Goal: Information Seeking & Learning: Compare options

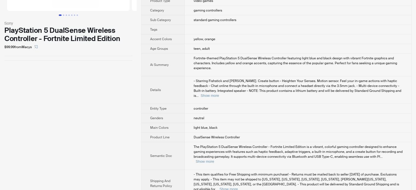
scroll to position [86, 0]
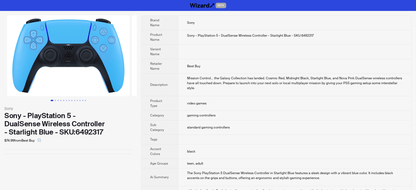
scroll to position [256, 0]
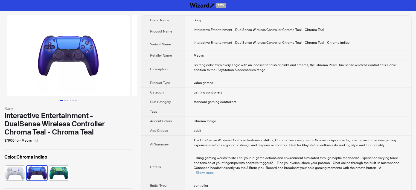
scroll to position [256, 0]
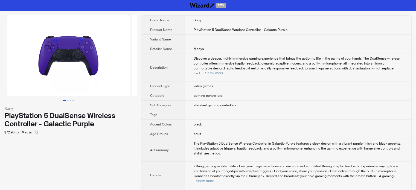
scroll to position [256, 0]
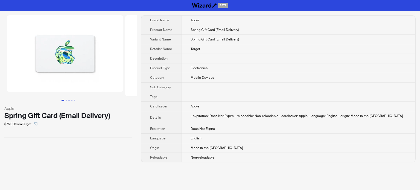
scroll to position [256, 0]
click at [181, 84] on th "Sub Category" at bounding box center [161, 88] width 40 height 10
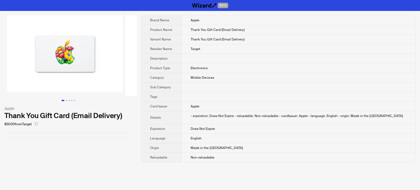
scroll to position [256, 0]
click at [222, 92] on td at bounding box center [298, 97] width 233 height 10
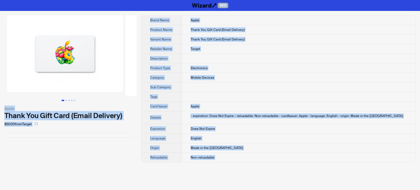
drag, startPoint x: 56, startPoint y: 160, endPoint x: 54, endPoint y: 139, distance: 20.5
type textarea "**********"
click at [56, 160] on div "Apple Thank You Gift Card (Email Delivery) $50.00 from Target" at bounding box center [68, 89] width 137 height 156
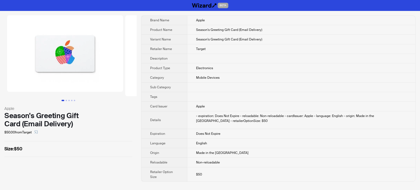
scroll to position [256, 0]
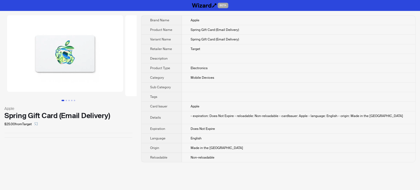
scroll to position [256, 0]
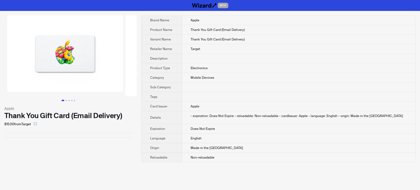
scroll to position [256, 0]
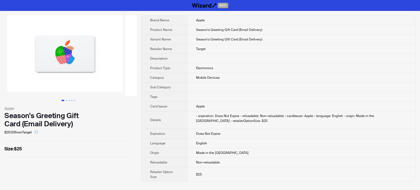
scroll to position [256, 0]
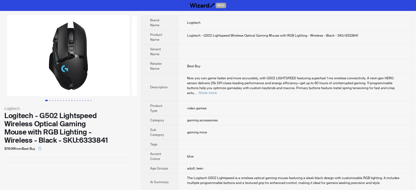
scroll to position [256, 0]
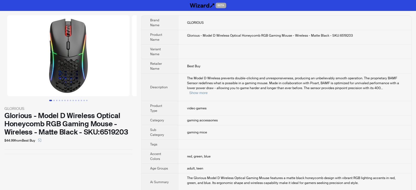
scroll to position [256, 0]
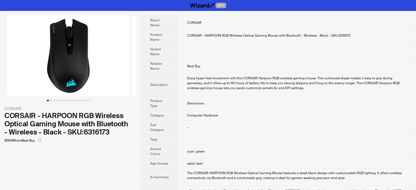
scroll to position [256, 0]
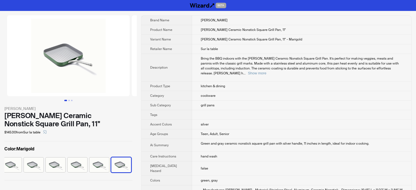
scroll to position [256, 0]
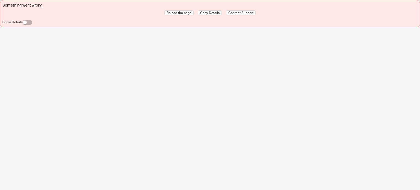
scroll to position [256, 0]
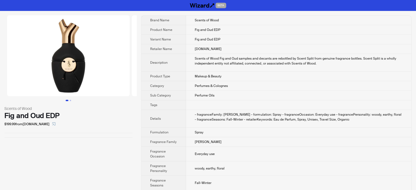
scroll to position [256, 0]
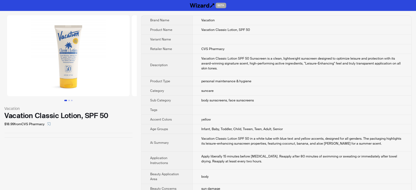
scroll to position [256, 0]
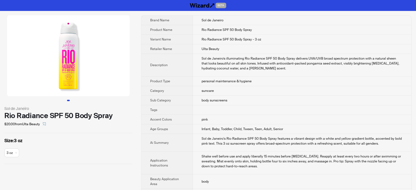
scroll to position [256, 0]
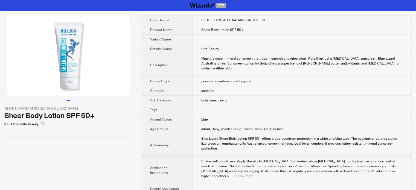
scroll to position [256, 0]
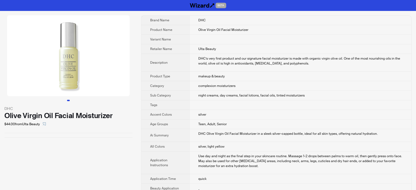
scroll to position [256, 0]
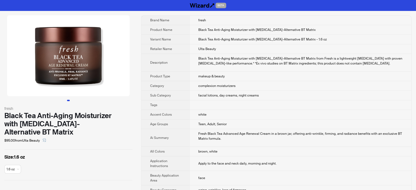
scroll to position [238, 0]
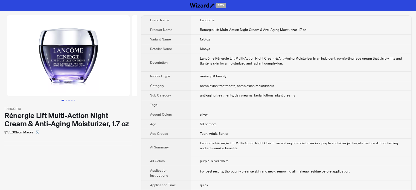
scroll to position [256, 0]
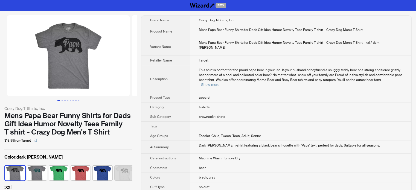
scroll to position [256, 0]
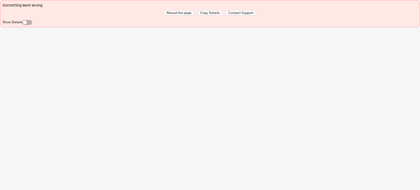
scroll to position [256, 0]
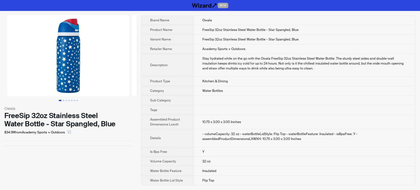
scroll to position [256, 0]
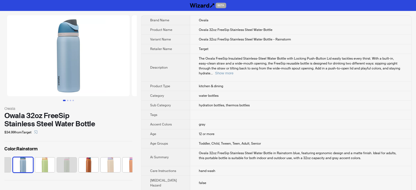
scroll to position [256, 0]
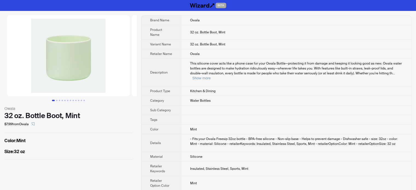
scroll to position [256, 0]
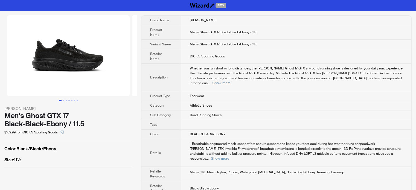
scroll to position [256, 0]
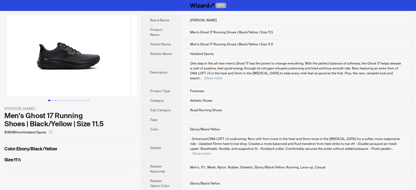
scroll to position [256, 0]
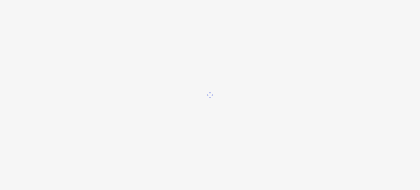
scroll to position [256, 0]
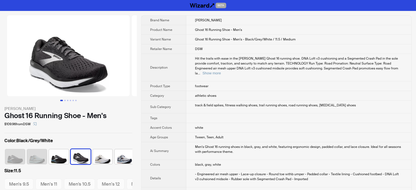
scroll to position [0, 47]
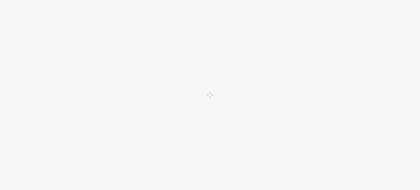
scroll to position [256, 0]
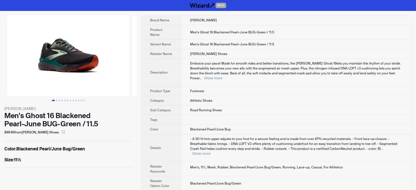
scroll to position [256, 0]
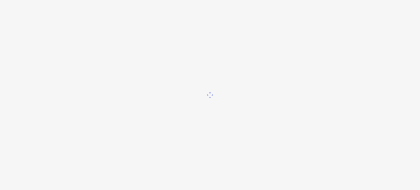
scroll to position [256, 0]
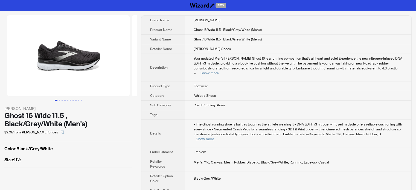
scroll to position [256, 0]
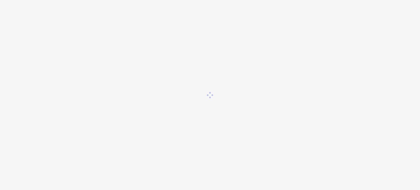
scroll to position [256, 0]
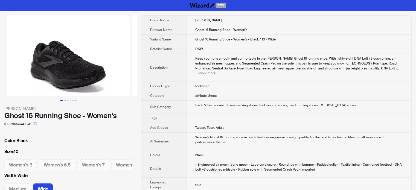
scroll to position [256, 0]
drag, startPoint x: 161, startPoint y: 64, endPoint x: 167, endPoint y: 80, distance: 17.9
click at [161, 65] on span "Description" at bounding box center [158, 67] width 17 height 4
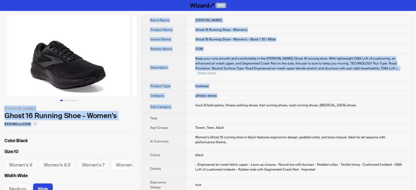
drag, startPoint x: 167, startPoint y: 80, endPoint x: 189, endPoint y: 98, distance: 27.6
type textarea "**********"
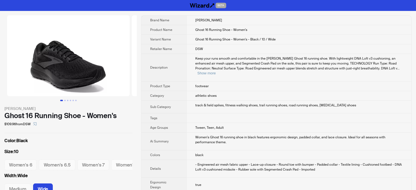
click at [256, 135] on div "Women's Ghost 16 running shoe in black features ergonomic design, padded collar…" at bounding box center [298, 140] width 207 height 10
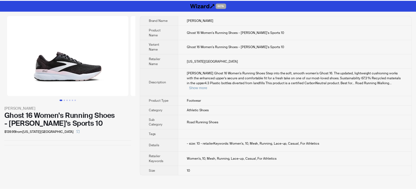
scroll to position [256, 0]
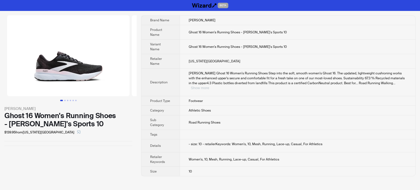
click at [209, 86] on button "Show more" at bounding box center [200, 88] width 18 height 4
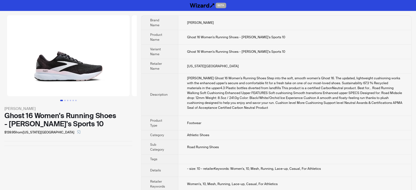
click at [335, 92] on div "[PERSON_NAME] Ghost 16 Women's Running Shoes Step into the soft, smooth women's…" at bounding box center [294, 93] width 215 height 34
click at [158, 34] on span "Product Name" at bounding box center [156, 37] width 12 height 9
click at [150, 74] on th "Description" at bounding box center [159, 95] width 37 height 42
click at [207, 140] on td "Road Running Shoes" at bounding box center [294, 147] width 233 height 14
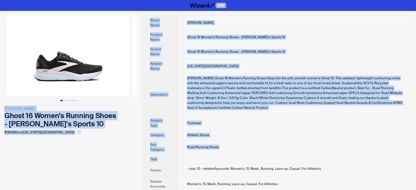
drag, startPoint x: 207, startPoint y: 136, endPoint x: 266, endPoint y: 150, distance: 60.3
type textarea "**********"
click at [265, 152] on tbody "Brand Name [PERSON_NAME] Product Name Ghost 16 Women's Running Shoes - [PERSON_…" at bounding box center [276, 108] width 270 height 185
copy div "BETA [PERSON_NAME] Ghost 16 Women's Running Shoes - [PERSON_NAME]'s Sports 10 $…"
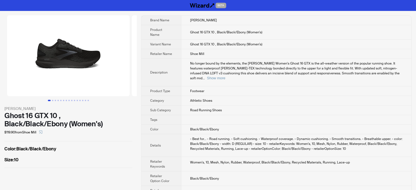
click at [172, 49] on th "Retailer Name" at bounding box center [161, 54] width 40 height 10
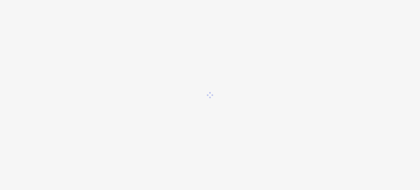
click at [203, 98] on div at bounding box center [210, 95] width 420 height 190
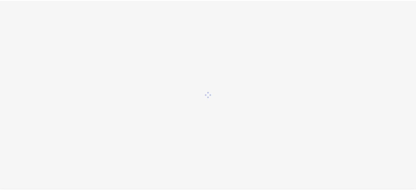
scroll to position [256, 0]
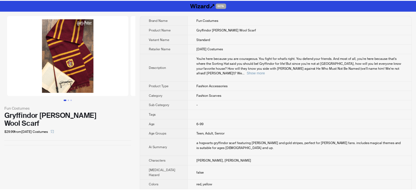
scroll to position [256, 0]
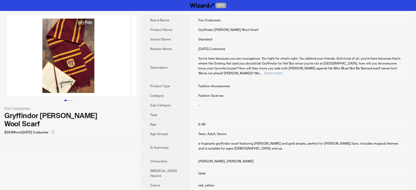
click at [191, 97] on td "Fashion Scarves" at bounding box center [300, 96] width 222 height 10
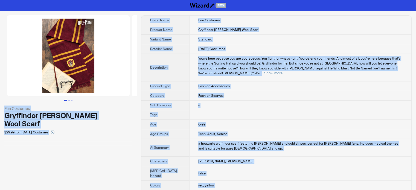
copy body "BETA Fun Costumes Gryffindor Harry Potter Wool Scarf $29.99 from Halloween Cost…"
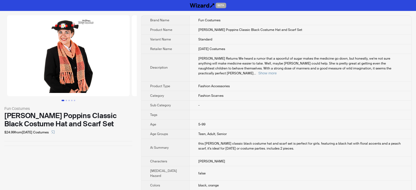
scroll to position [256, 0]
click at [208, 70] on span "Mary Poppins Returns We heard a rumor that a spoonful of sugar makes the medici…" at bounding box center [294, 65] width 193 height 19
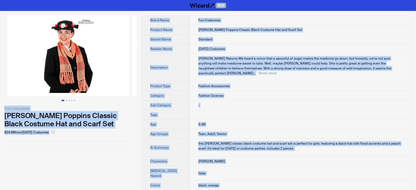
copy body "BETA Fun Costumes Disney Mary Poppins Classic Black Costume Hat and Scarf Set $…"
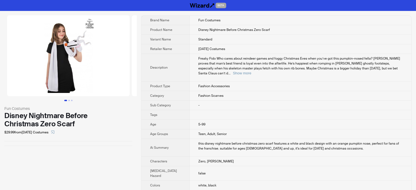
scroll to position [256, 0]
click at [200, 80] on td "Freaky Fido Who cares about reindeer games and foggy Christmas Eves when you’ve…" at bounding box center [300, 68] width 222 height 28
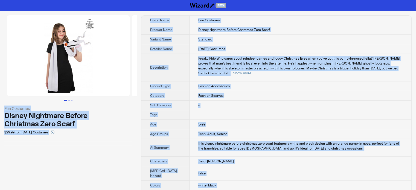
copy body "BETA Fun Costumes Disney Nightmare Before Christmas Zero Scarf $29.99 from Hall…"
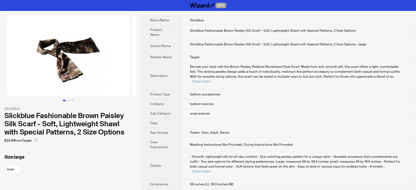
scroll to position [256, 0]
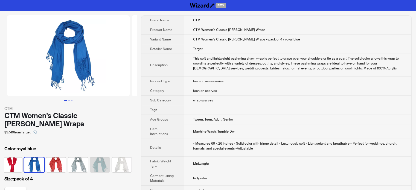
scroll to position [0, 244]
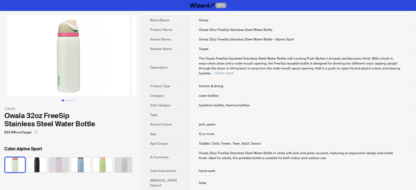
scroll to position [256, 0]
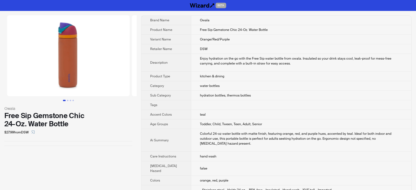
scroll to position [256, 0]
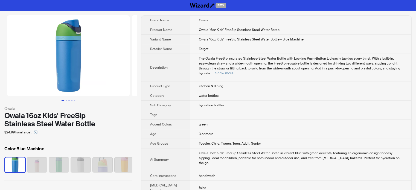
scroll to position [256, 0]
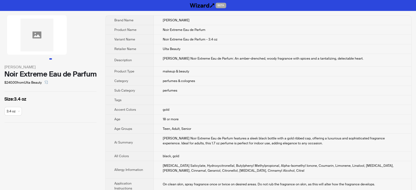
scroll to position [191, 0]
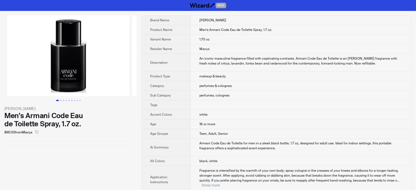
scroll to position [145, 0]
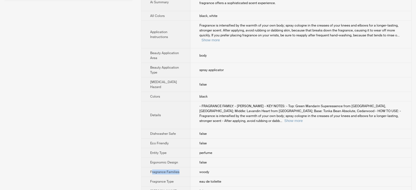
drag, startPoint x: 171, startPoint y: 166, endPoint x: 152, endPoint y: 162, distance: 19.3
type textarea "**********"
click at [152, 167] on th "Fragrance Families" at bounding box center [165, 172] width 49 height 10
copy span "ragrance Families"
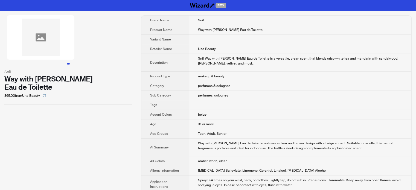
scroll to position [241, 0]
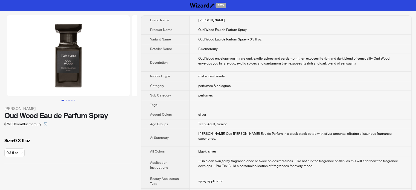
scroll to position [256, 0]
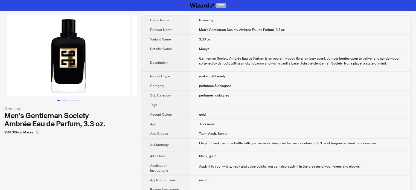
scroll to position [256, 0]
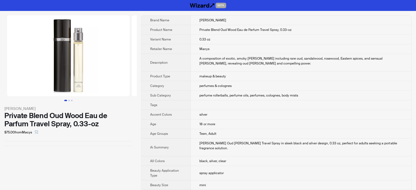
scroll to position [256, 0]
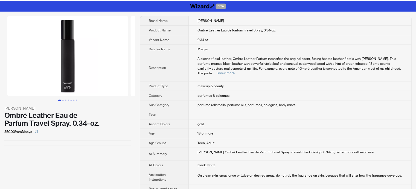
scroll to position [256, 0]
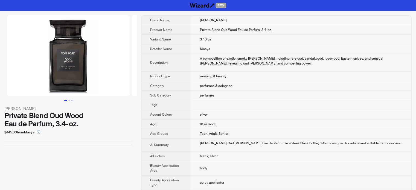
scroll to position [256, 0]
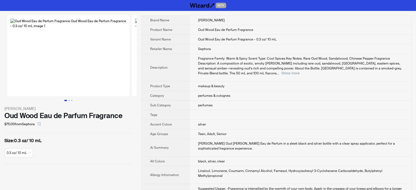
scroll to position [256, 0]
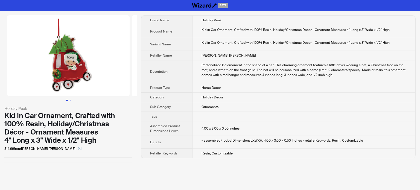
scroll to position [256, 0]
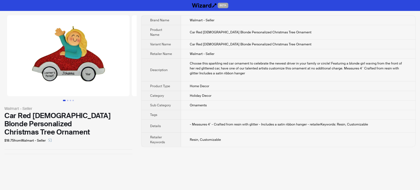
scroll to position [256, 0]
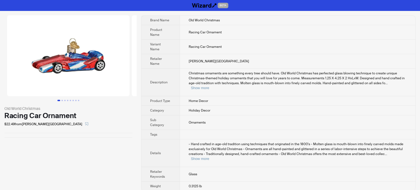
scroll to position [256, 0]
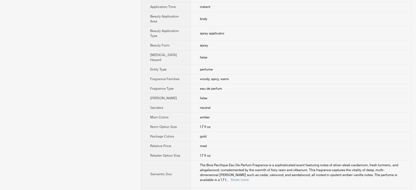
scroll to position [171, 0]
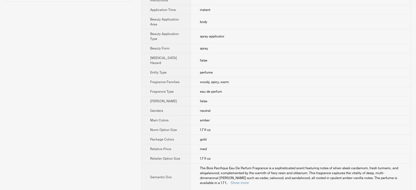
click at [235, 125] on td "1.7 fl oz" at bounding box center [301, 130] width 220 height 10
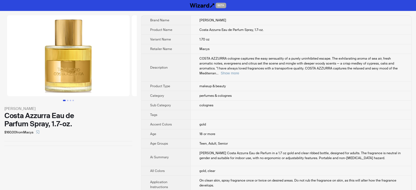
scroll to position [256, 0]
click at [199, 122] on span "gold" at bounding box center [202, 124] width 7 height 4
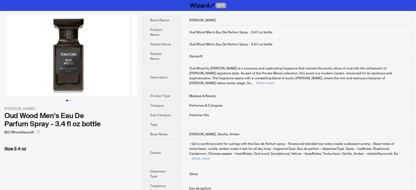
scroll to position [256, 0]
click at [274, 81] on button "Show more" at bounding box center [265, 83] width 18 height 4
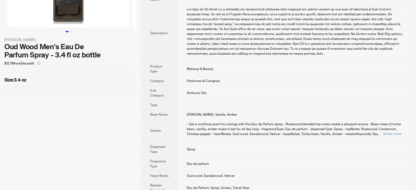
scroll to position [101, 0]
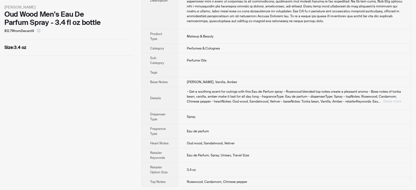
click at [391, 101] on button "Show more" at bounding box center [392, 101] width 18 height 4
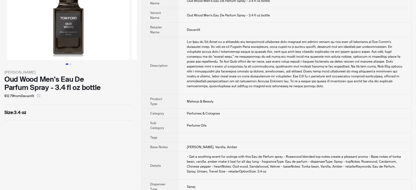
scroll to position [0, 0]
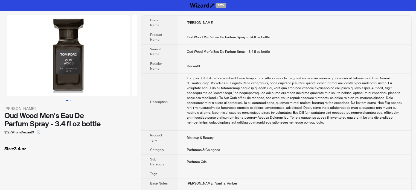
click at [174, 101] on th "Description" at bounding box center [159, 102] width 36 height 57
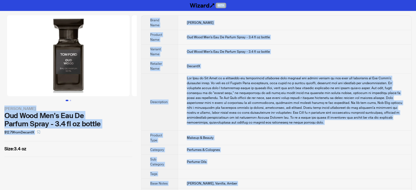
type textarea "**********"
click at [208, 59] on td "DecantX" at bounding box center [294, 66] width 233 height 14
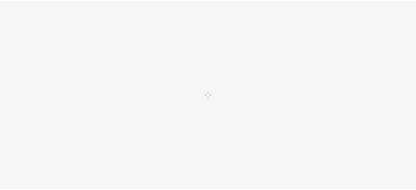
scroll to position [256, 0]
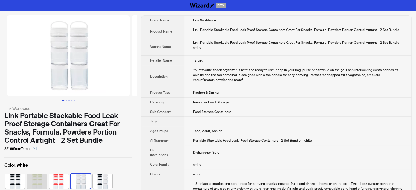
scroll to position [256, 0]
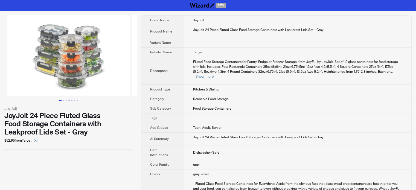
scroll to position [256, 0]
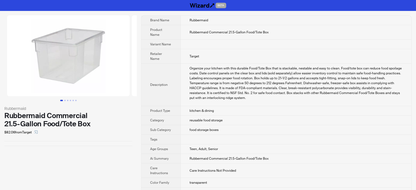
scroll to position [256, 0]
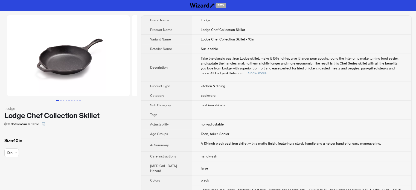
scroll to position [256, 0]
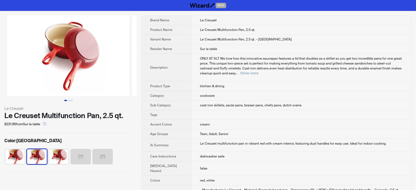
scroll to position [256, 0]
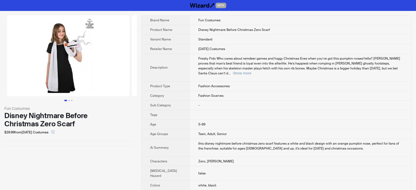
scroll to position [256, 0]
click at [138, 93] on div "Fun Costumes Disney Nightmare Before Christmas Zero Scarf $29.99 from Halloween…" at bounding box center [208, 185] width 416 height 349
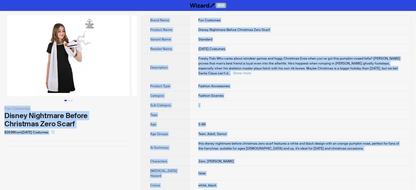
type textarea "**********"
click at [257, 82] on td "Fashion Accessories" at bounding box center [300, 86] width 222 height 10
click at [230, 144] on div "this disney nightmare before christmas zero scarf features a white and black de…" at bounding box center [300, 146] width 204 height 10
click at [207, 143] on div "this disney nightmare before christmas zero scarf features a white and black de…" at bounding box center [300, 146] width 204 height 10
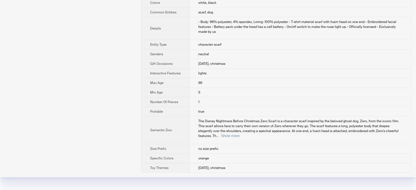
scroll to position [0, 0]
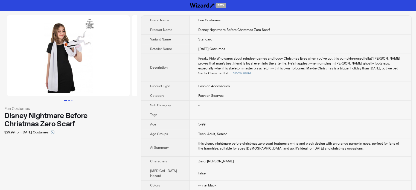
click at [70, 100] on button "Go to slide 2" at bounding box center [68, 100] width 1 height 1
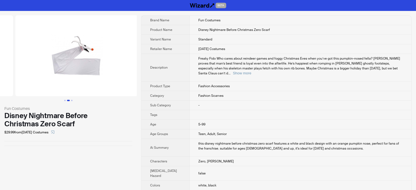
scroll to position [0, 125]
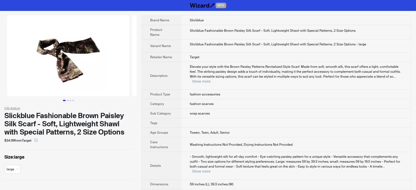
scroll to position [256, 0]
click at [186, 91] on td "fashion accessories" at bounding box center [296, 95] width 230 height 10
click at [210, 79] on button "Show more" at bounding box center [201, 81] width 18 height 4
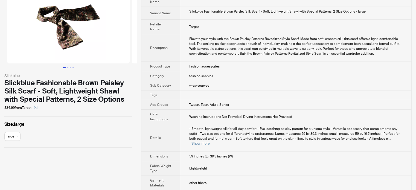
scroll to position [136, 0]
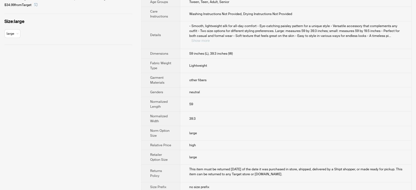
click at [209, 39] on button "Show more" at bounding box center [200, 41] width 18 height 4
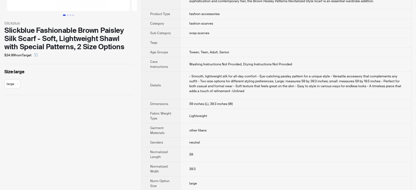
scroll to position [0, 0]
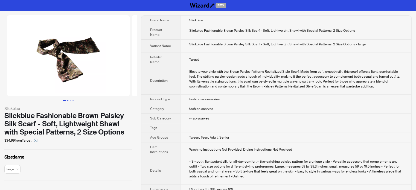
click at [67, 100] on button "Go to slide 2" at bounding box center [67, 100] width 1 height 1
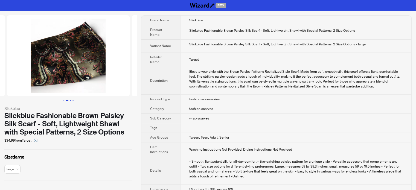
click at [71, 100] on button "Go to slide 3" at bounding box center [70, 100] width 1 height 1
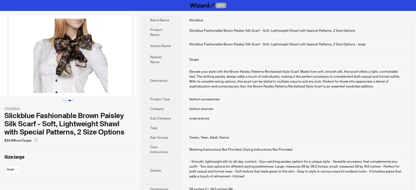
scroll to position [0, 249]
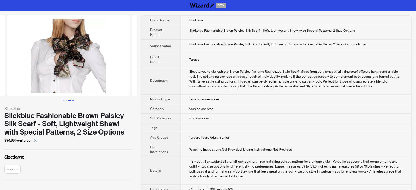
click at [74, 100] on button "Go to slide 4" at bounding box center [72, 100] width 1 height 1
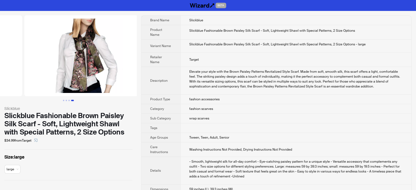
scroll to position [0, 374]
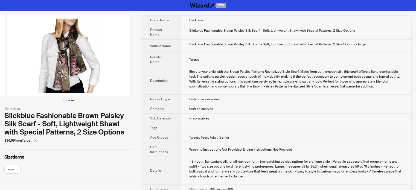
click at [70, 101] on button "Go to slide 3" at bounding box center [68, 100] width 1 height 1
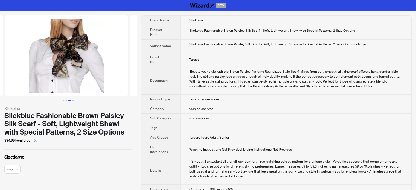
scroll to position [0, 249]
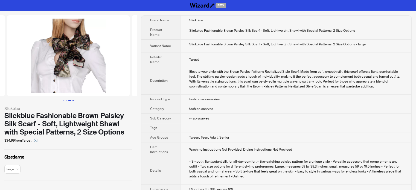
click at [73, 100] on button "Go to slide 4" at bounding box center [72, 100] width 1 height 1
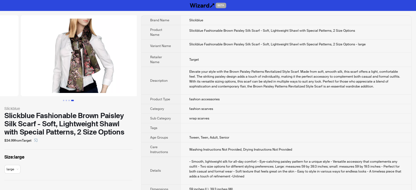
scroll to position [0, 374]
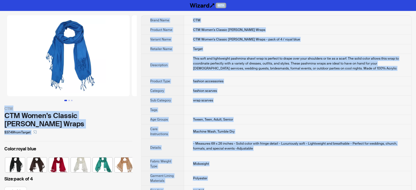
scroll to position [256, 0]
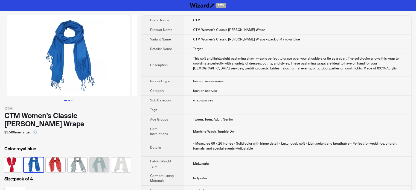
click at [69, 100] on button "Go to slide 2" at bounding box center [68, 100] width 1 height 1
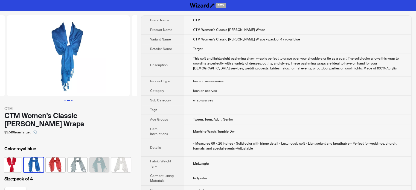
click at [71, 100] on button "Go to slide 3" at bounding box center [71, 100] width 1 height 1
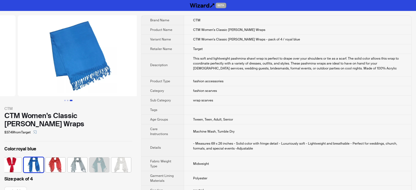
scroll to position [0, 249]
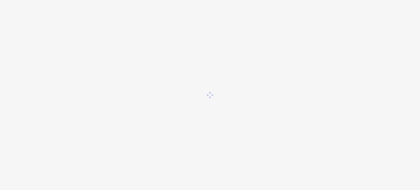
scroll to position [256, 0]
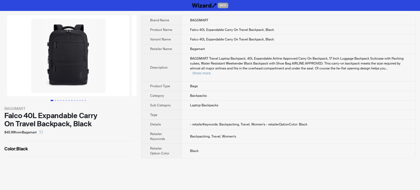
scroll to position [256, 0]
click at [159, 129] on th "Retailer Keywords" at bounding box center [161, 136] width 40 height 14
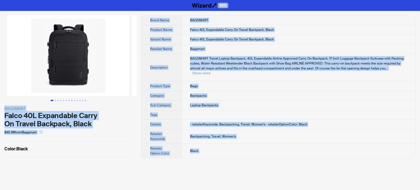
copy body "BETA BAGSMART Falco 40L Expandable Carry On Travel Backpack, Black $45.99 from …"
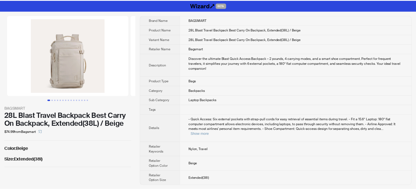
scroll to position [256, 0]
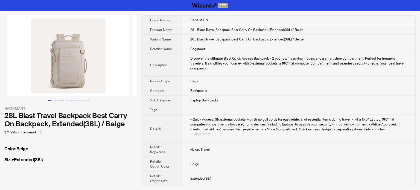
drag, startPoint x: 402, startPoint y: 129, endPoint x: 404, endPoint y: 115, distance: 14.3
click at [211, 132] on button "Show more" at bounding box center [201, 134] width 18 height 4
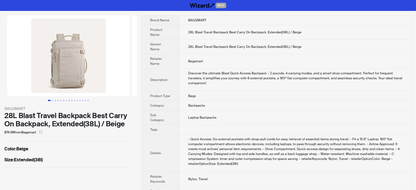
click at [208, 96] on td "Bags" at bounding box center [295, 96] width 232 height 10
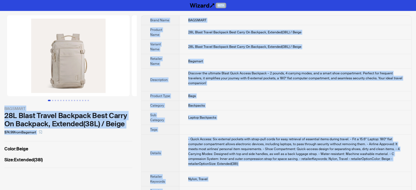
copy body "LORE IPSUMDOL 34S Ametc Adipis Elitsedd Eius Tempo In Utlabore, Etdolore(02M) /…"
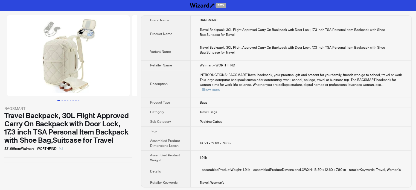
scroll to position [256, 0]
click at [216, 57] on td "Travel Backpack, 30L Flight Approved Carry On Backpack with Door Lock, 17.3 inc…" at bounding box center [301, 52] width 221 height 18
click at [157, 76] on th "Description" at bounding box center [165, 84] width 49 height 28
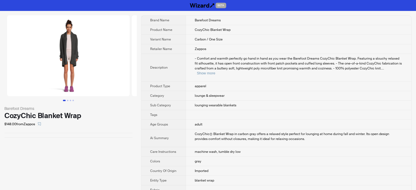
scroll to position [256, 0]
drag, startPoint x: 170, startPoint y: 116, endPoint x: 172, endPoint y: 119, distance: 3.0
click at [169, 120] on th "Age Groups" at bounding box center [163, 125] width 44 height 10
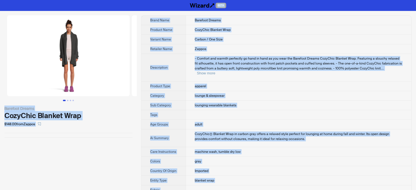
type textarea "**********"
click at [198, 93] on span "lounge & sleepwear" at bounding box center [210, 95] width 30 height 4
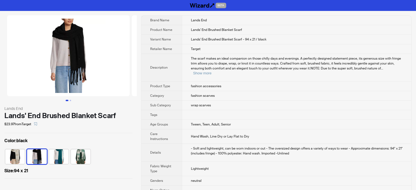
scroll to position [256, 0]
click at [245, 146] on div "- Soft and lightweight, can be worn indoors or out - The oversized design offer…" at bounding box center [297, 151] width 212 height 10
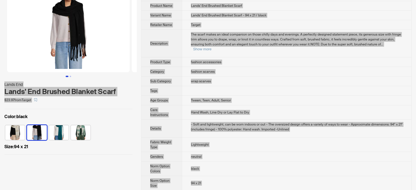
scroll to position [89, 0]
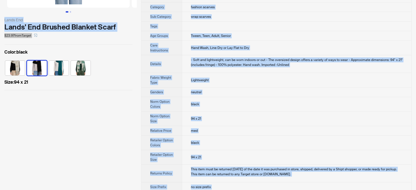
type textarea "**********"
click at [54, 138] on div "Lands End Lands' End Brushed Blanket Scarf $23.97 from Target Color : black Siz…" at bounding box center [68, 59] width 137 height 274
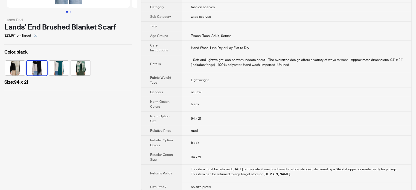
scroll to position [0, 0]
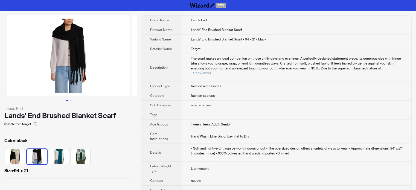
click at [245, 112] on td at bounding box center [296, 115] width 229 height 10
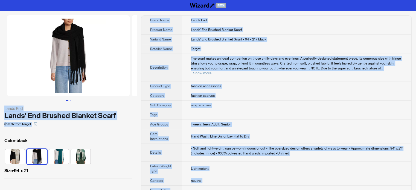
click at [156, 56] on th "Description" at bounding box center [161, 68] width 40 height 28
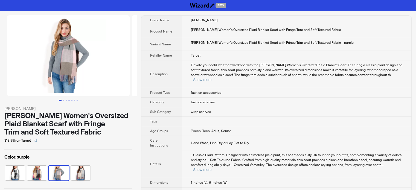
scroll to position [256, 0]
click at [202, 66] on span "Elevate your cold-weather wardrobe with the Anna-Kaci Women's Oversized Plaid B…" at bounding box center [296, 70] width 211 height 14
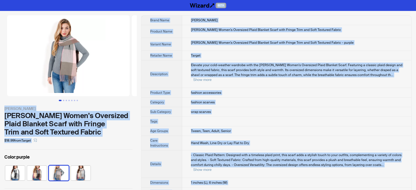
copy body "BETA Anna-Kaci Anna-Kaci Women's Oversized Plaid Blanket Scarf with Fringe Trim…"
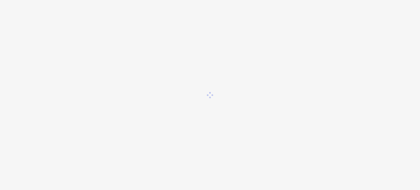
scroll to position [256, 0]
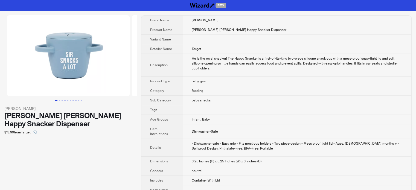
scroll to position [256, 0]
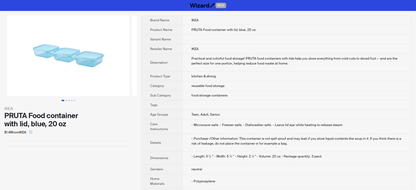
scroll to position [256, 0]
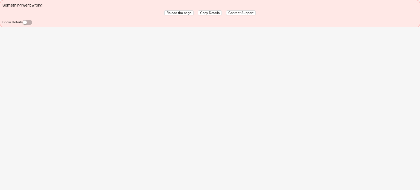
scroll to position [256, 0]
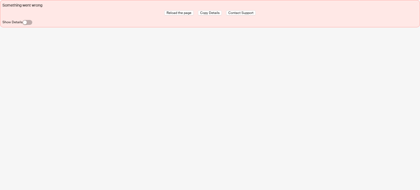
drag, startPoint x: 358, startPoint y: 62, endPoint x: 378, endPoint y: 23, distance: 44.5
click at [358, 62] on div "Something went wrong Reload the page Copy Details Contact Support Show Details" at bounding box center [210, 95] width 420 height 190
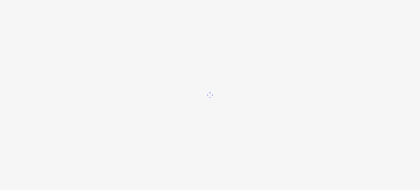
scroll to position [256, 0]
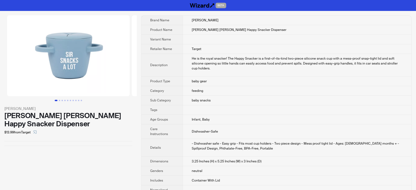
scroll to position [256, 0]
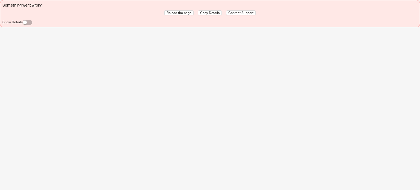
scroll to position [256, 0]
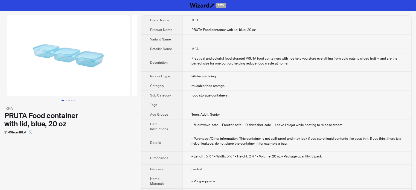
scroll to position [256, 0]
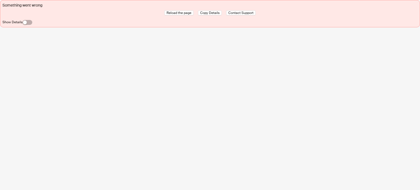
scroll to position [256, 0]
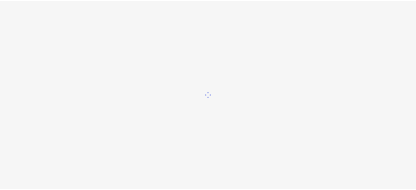
scroll to position [256, 0]
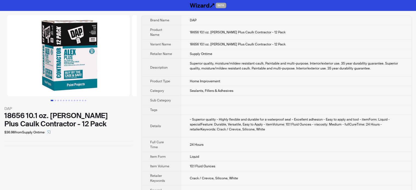
scroll to position [134, 0]
click at [63, 101] on button "Go to slide 5" at bounding box center [63, 100] width 1 height 1
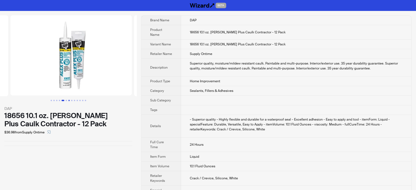
scroll to position [0, 498]
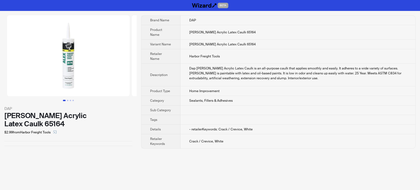
scroll to position [256, 0]
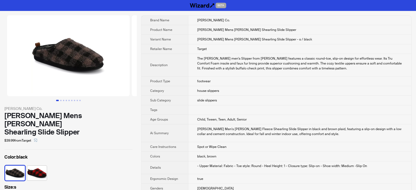
scroll to position [256, 0]
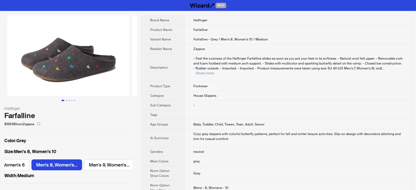
scroll to position [256, 0]
